Goal: Transaction & Acquisition: Purchase product/service

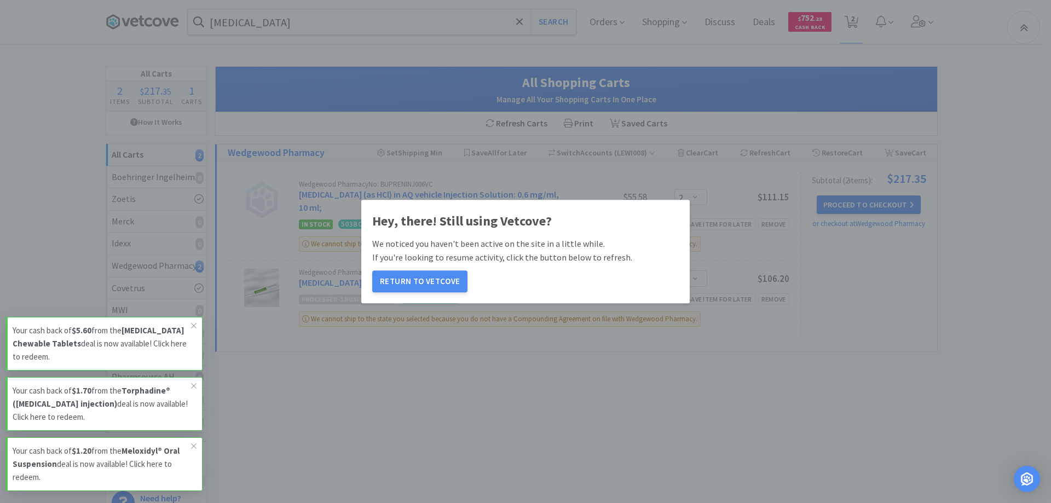
select select "2"
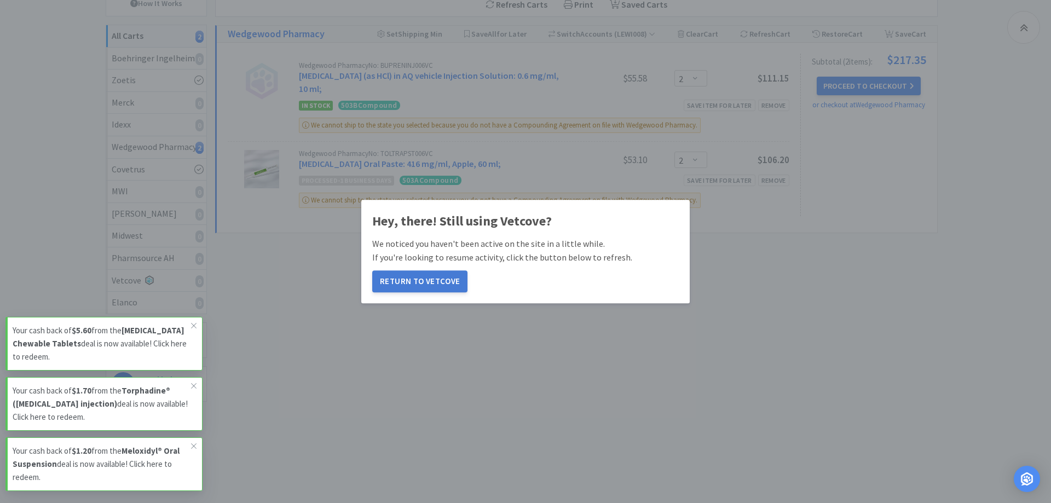
click at [401, 282] on button "Return to Vetcove" at bounding box center [419, 281] width 95 height 22
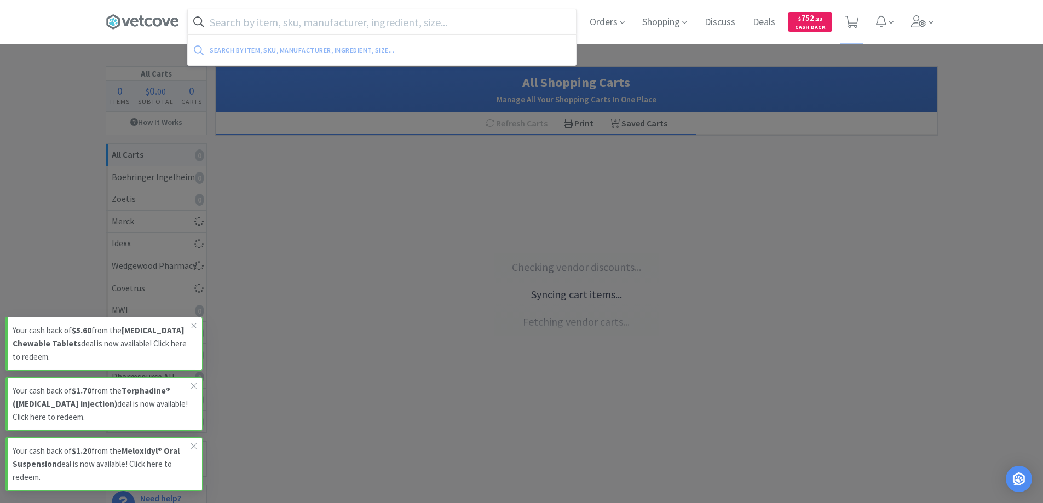
click at [244, 16] on input "text" at bounding box center [382, 21] width 388 height 25
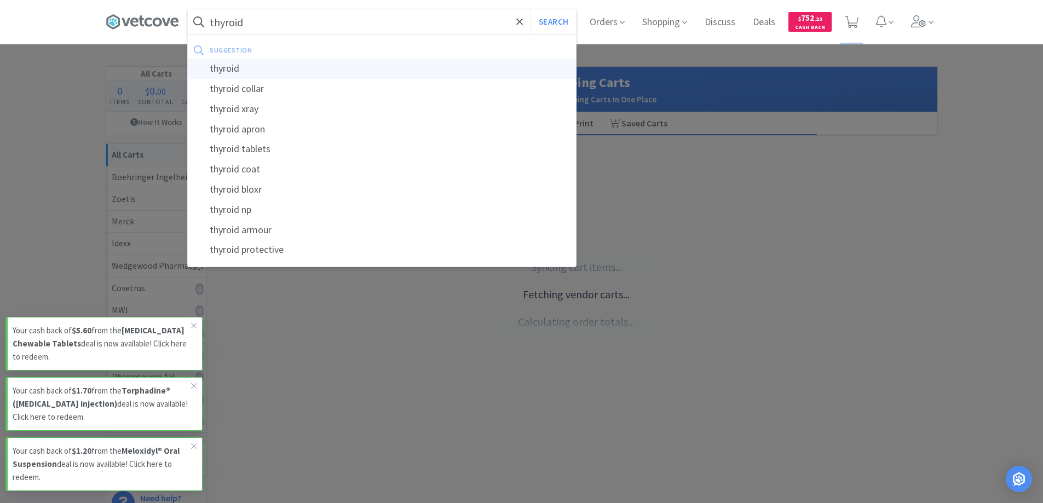
type input "thyroid"
select select "2"
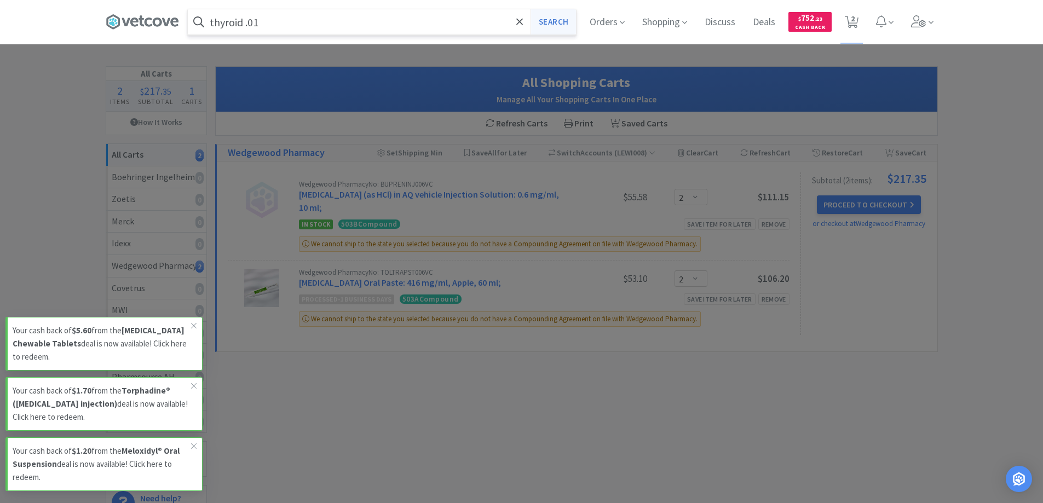
type input "thyroid .01"
click at [547, 21] on button "Search" at bounding box center [552, 21] width 45 height 25
select select "2"
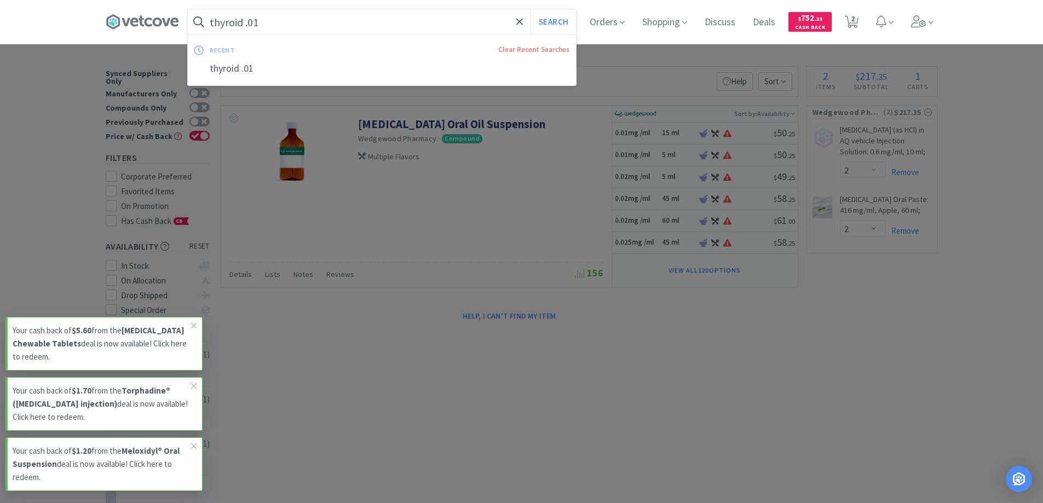
click at [274, 24] on input "thyroid .01" at bounding box center [382, 21] width 388 height 25
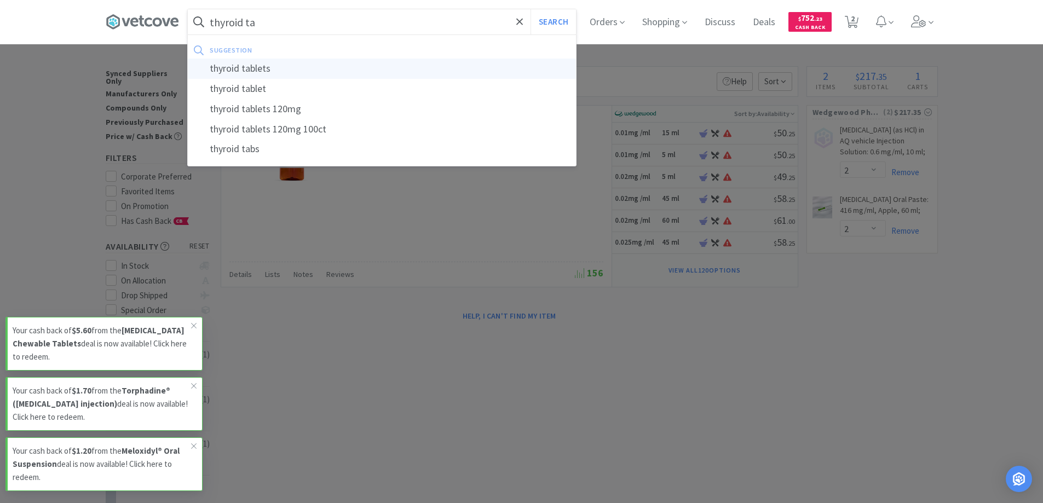
click at [239, 68] on div "thyroid tablets" at bounding box center [382, 69] width 388 height 20
type input "thyroid tablets"
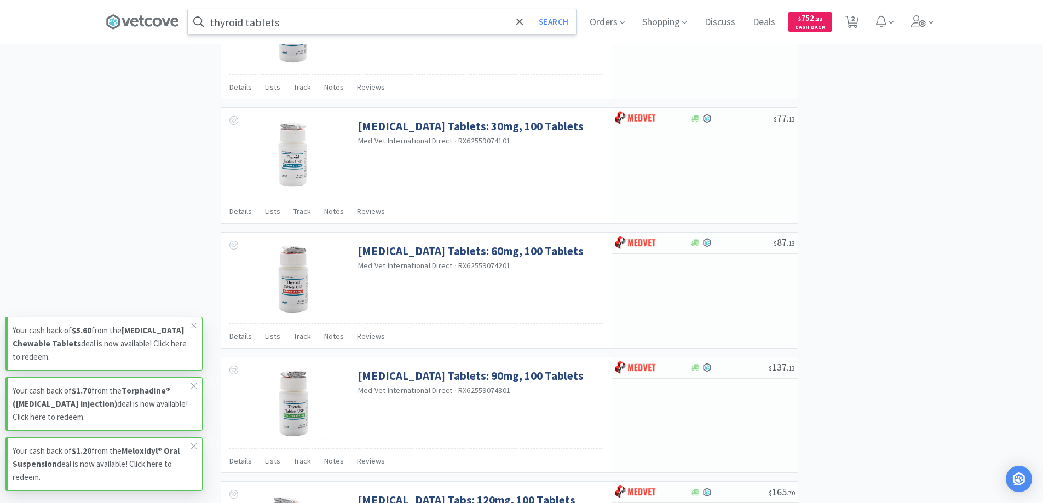
scroll to position [1565, 0]
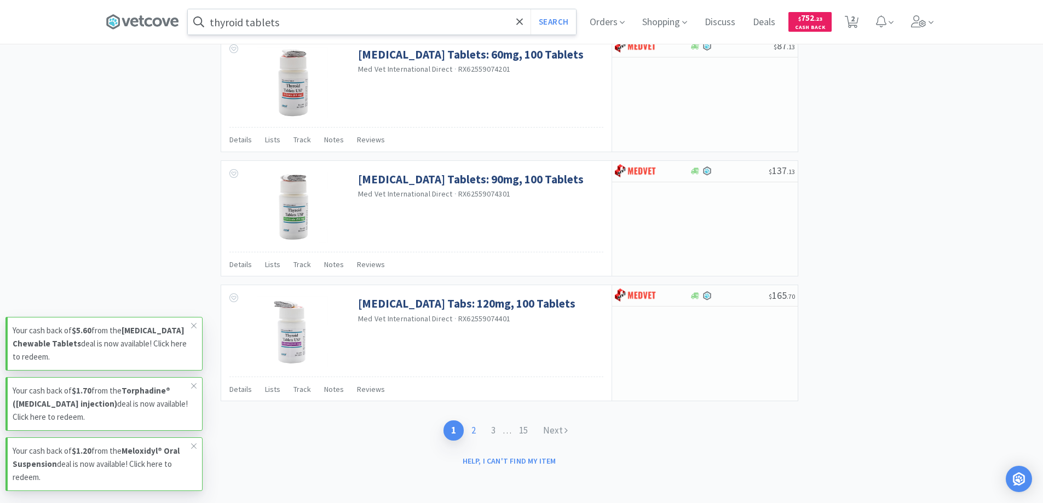
click at [475, 427] on link "2" at bounding box center [474, 430] width 20 height 20
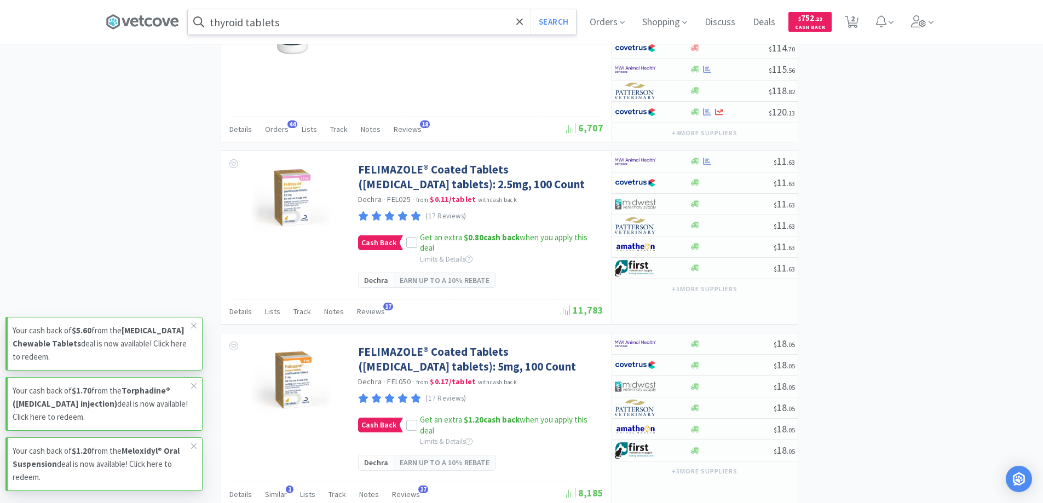
scroll to position [1642, 0]
